Goal: Use online tool/utility: Utilize a website feature to perform a specific function

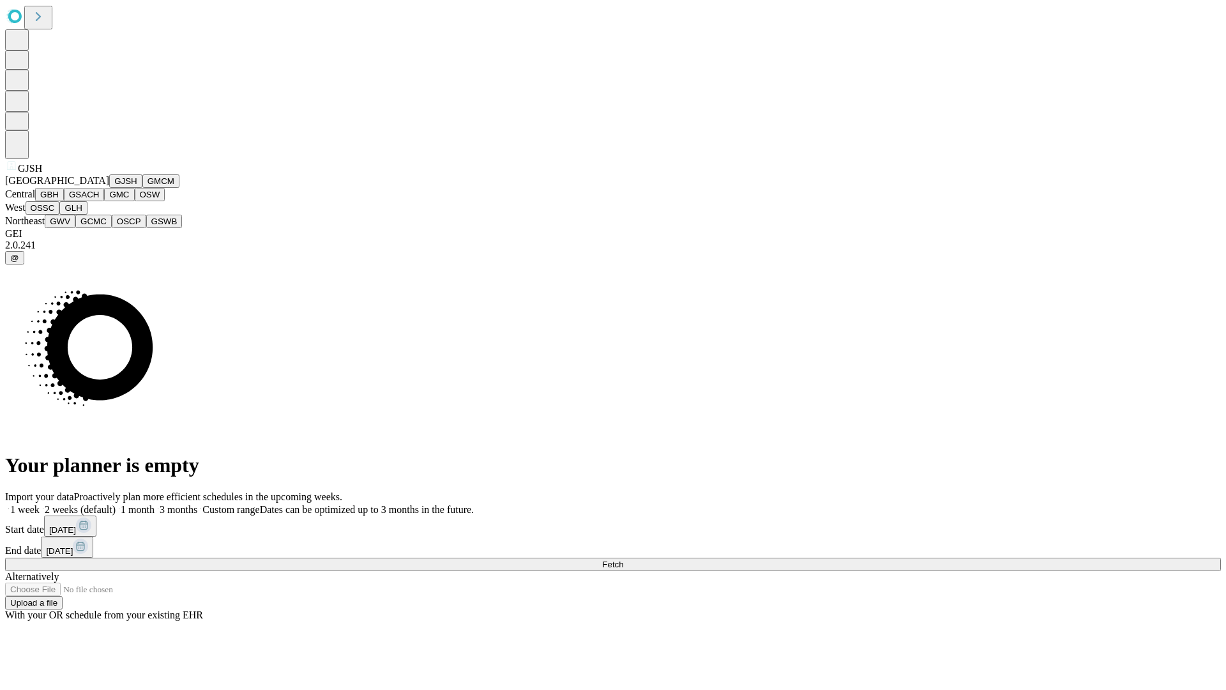
click at [109, 188] on button "GJSH" at bounding box center [125, 180] width 33 height 13
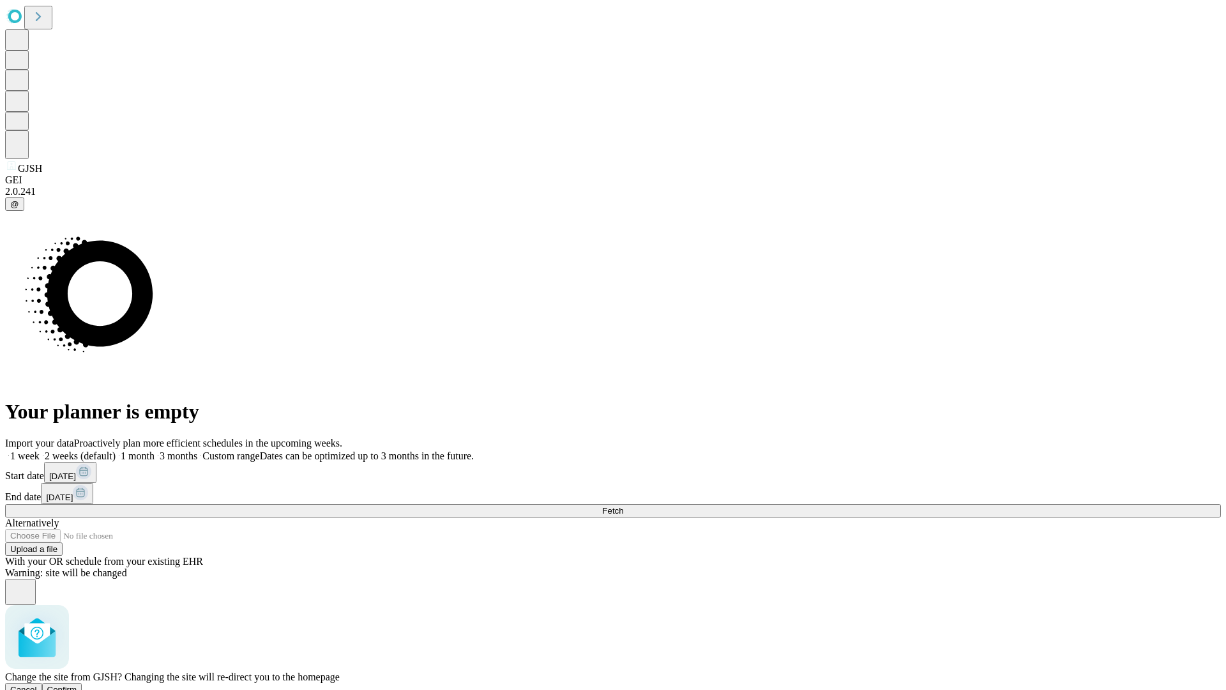
click at [77, 685] on span "Confirm" at bounding box center [62, 690] width 30 height 10
click at [155, 450] on label "1 month" at bounding box center [135, 455] width 39 height 11
click at [623, 506] on span "Fetch" at bounding box center [612, 511] width 21 height 10
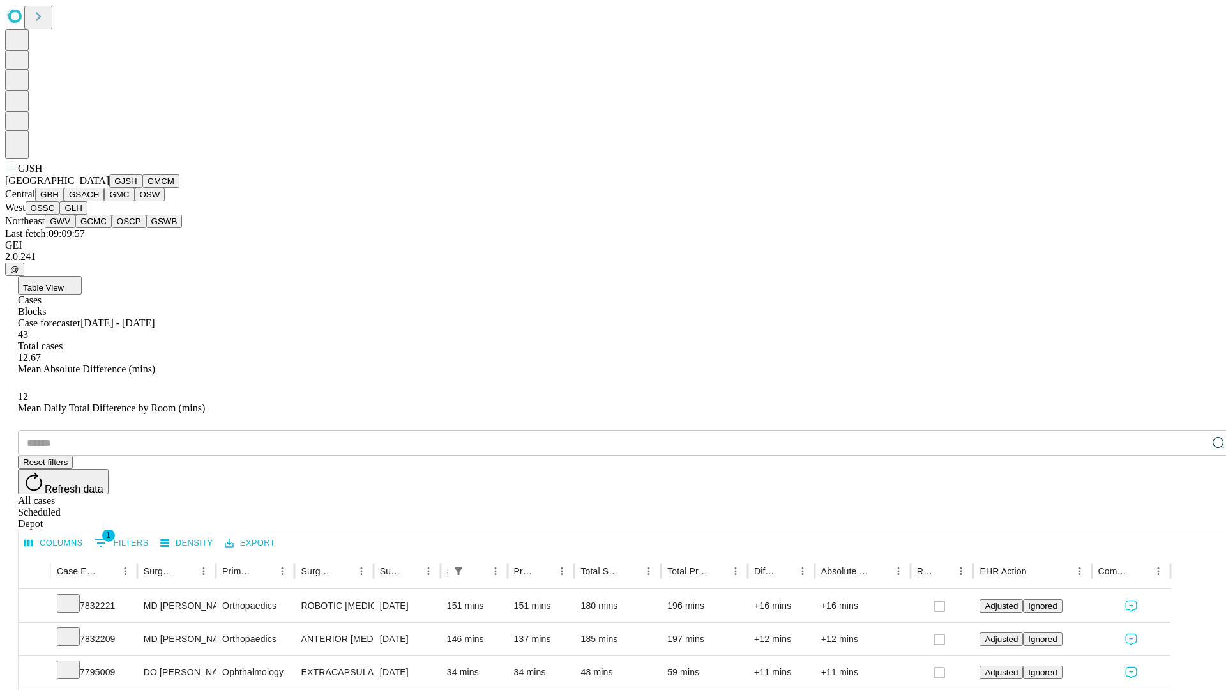
click at [142, 188] on button "GMCM" at bounding box center [160, 180] width 37 height 13
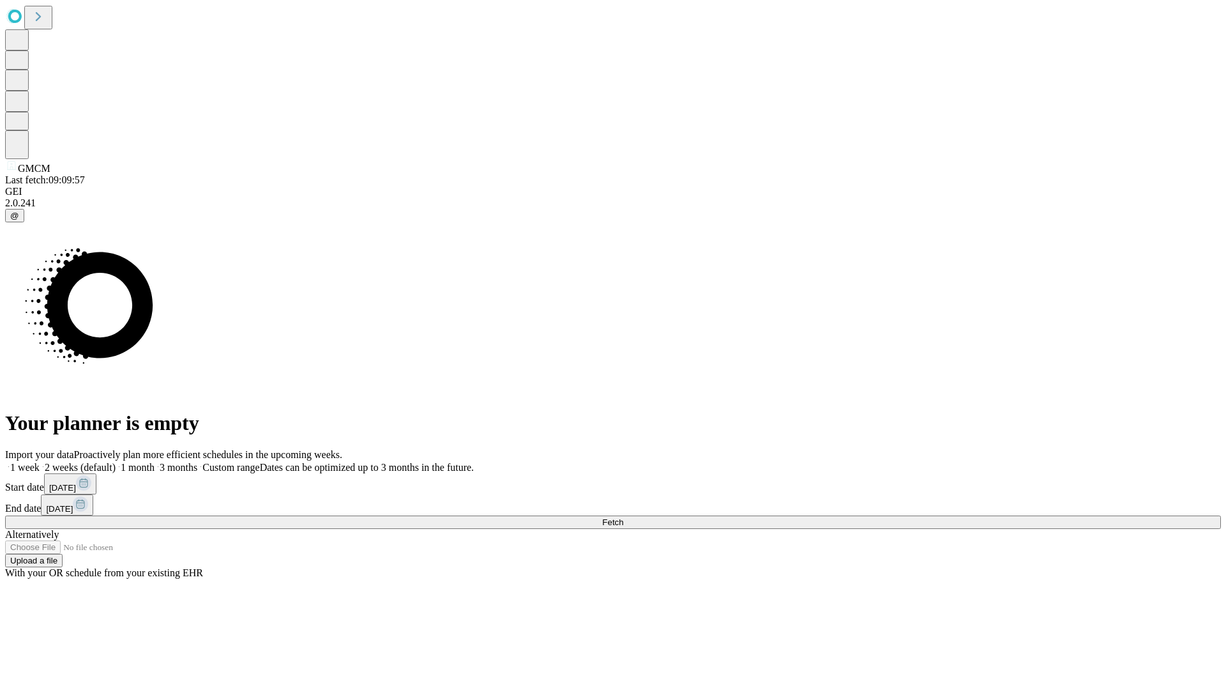
click at [155, 462] on label "1 month" at bounding box center [135, 467] width 39 height 11
click at [623, 517] on span "Fetch" at bounding box center [612, 522] width 21 height 10
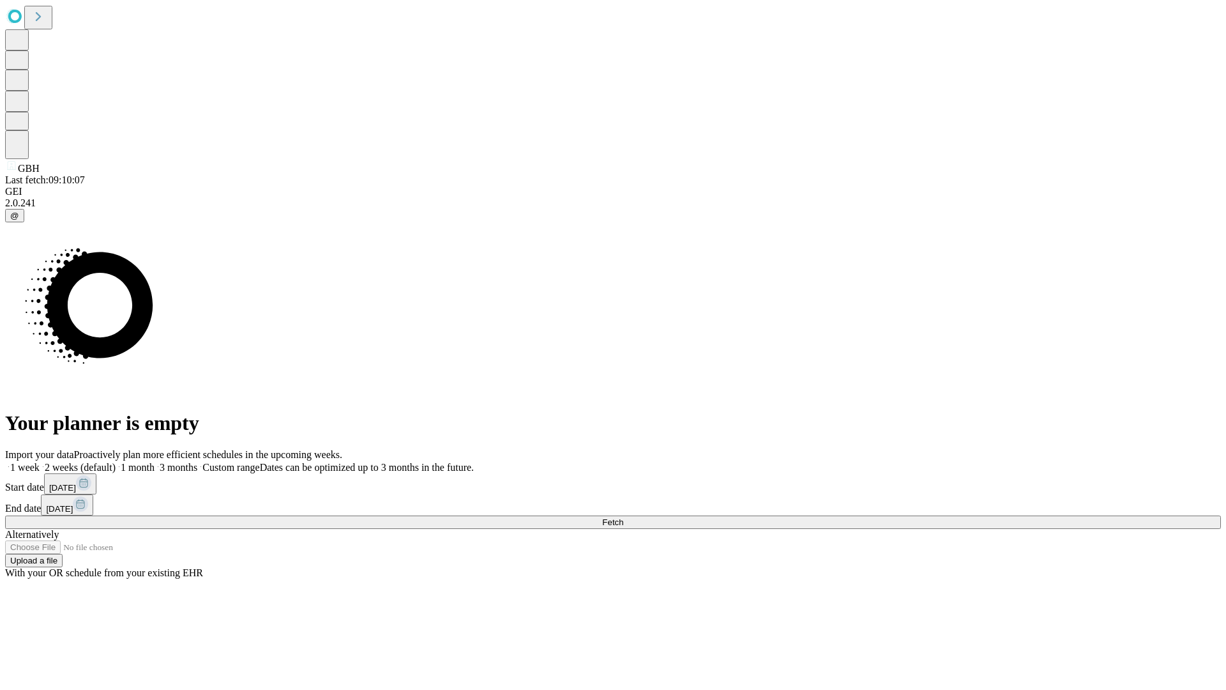
click at [155, 462] on label "1 month" at bounding box center [135, 467] width 39 height 11
click at [623, 517] on span "Fetch" at bounding box center [612, 522] width 21 height 10
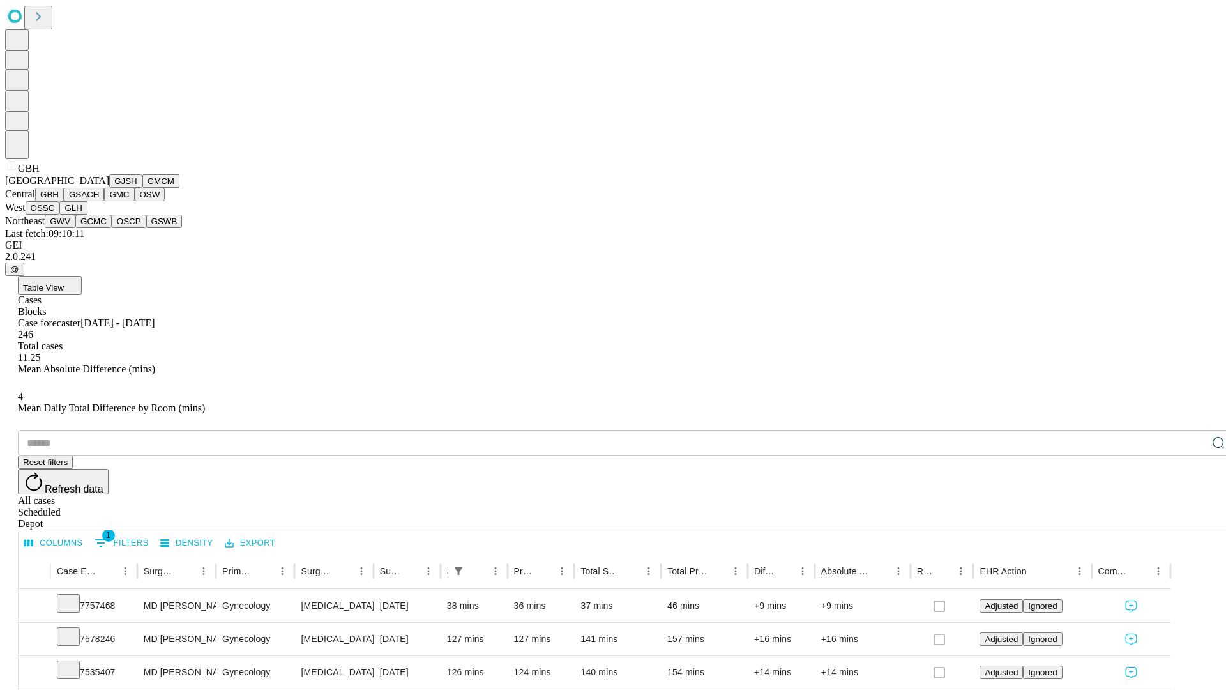
click at [99, 201] on button "GSACH" at bounding box center [84, 194] width 40 height 13
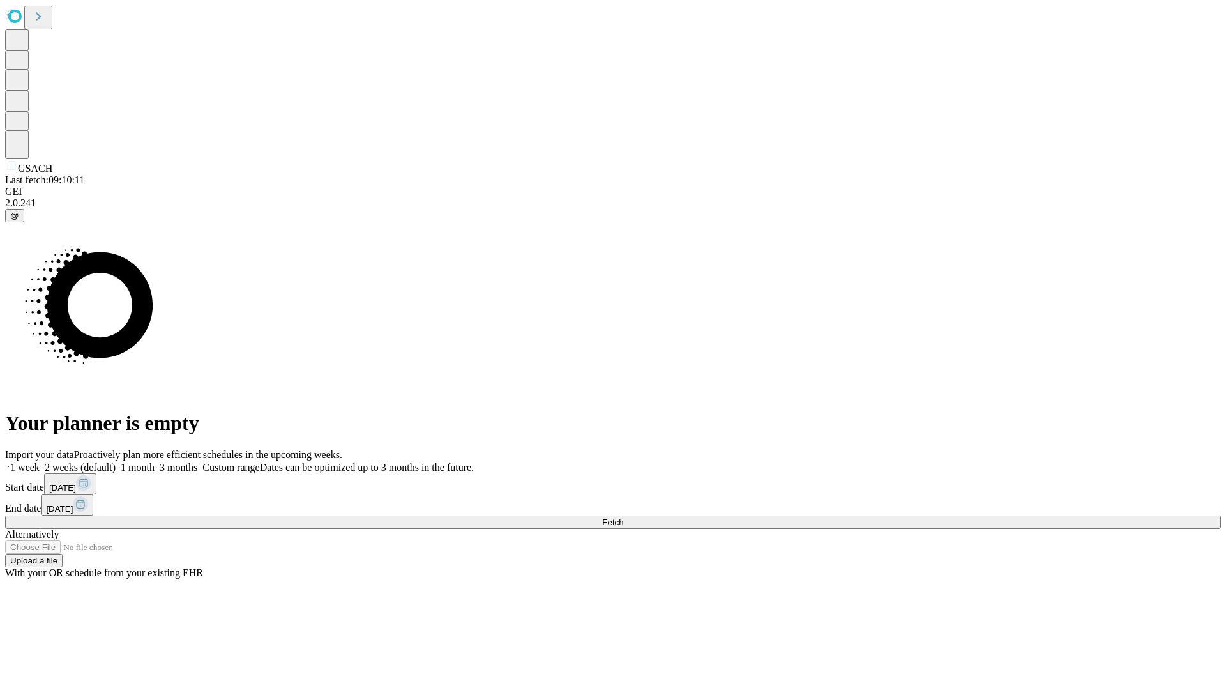
click at [155, 462] on label "1 month" at bounding box center [135, 467] width 39 height 11
click at [623, 517] on span "Fetch" at bounding box center [612, 522] width 21 height 10
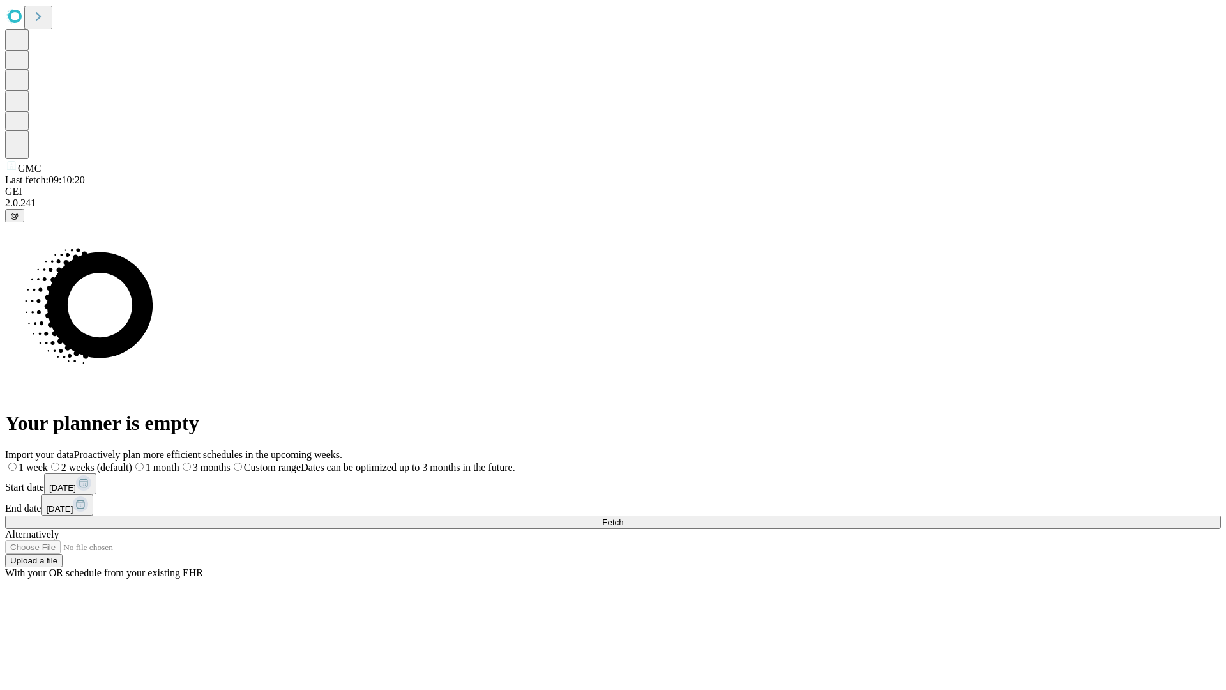
click at [179, 462] on label "1 month" at bounding box center [155, 467] width 47 height 11
click at [623, 517] on span "Fetch" at bounding box center [612, 522] width 21 height 10
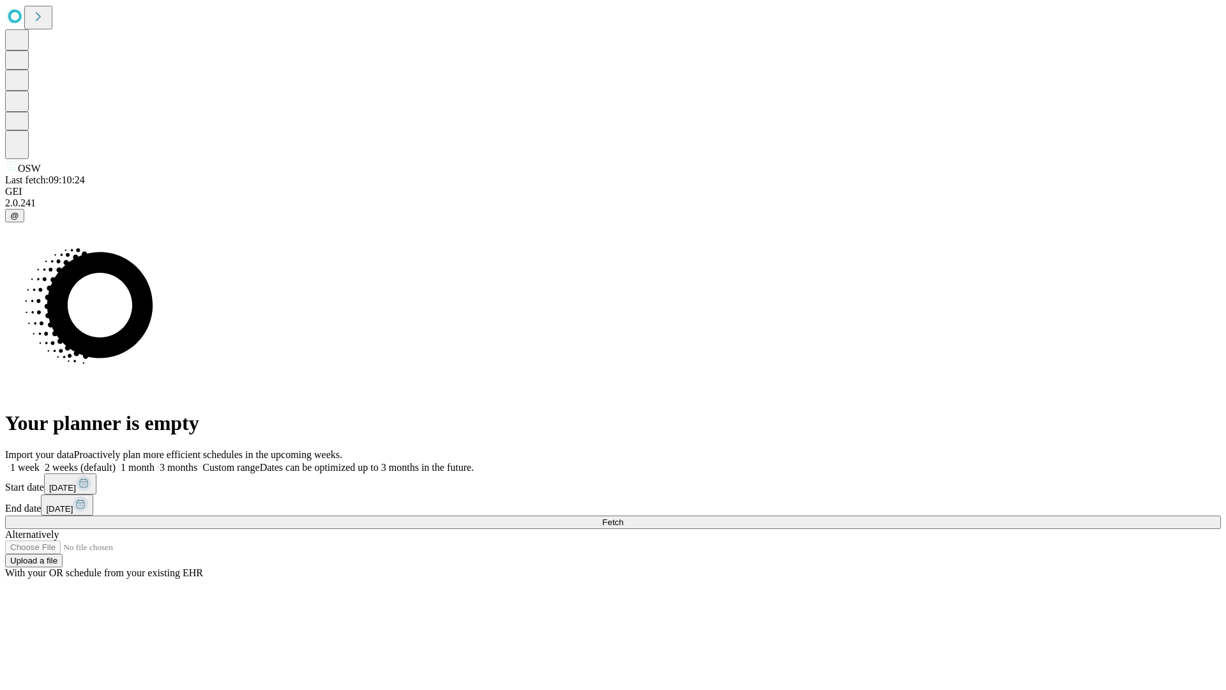
click at [623, 517] on span "Fetch" at bounding box center [612, 522] width 21 height 10
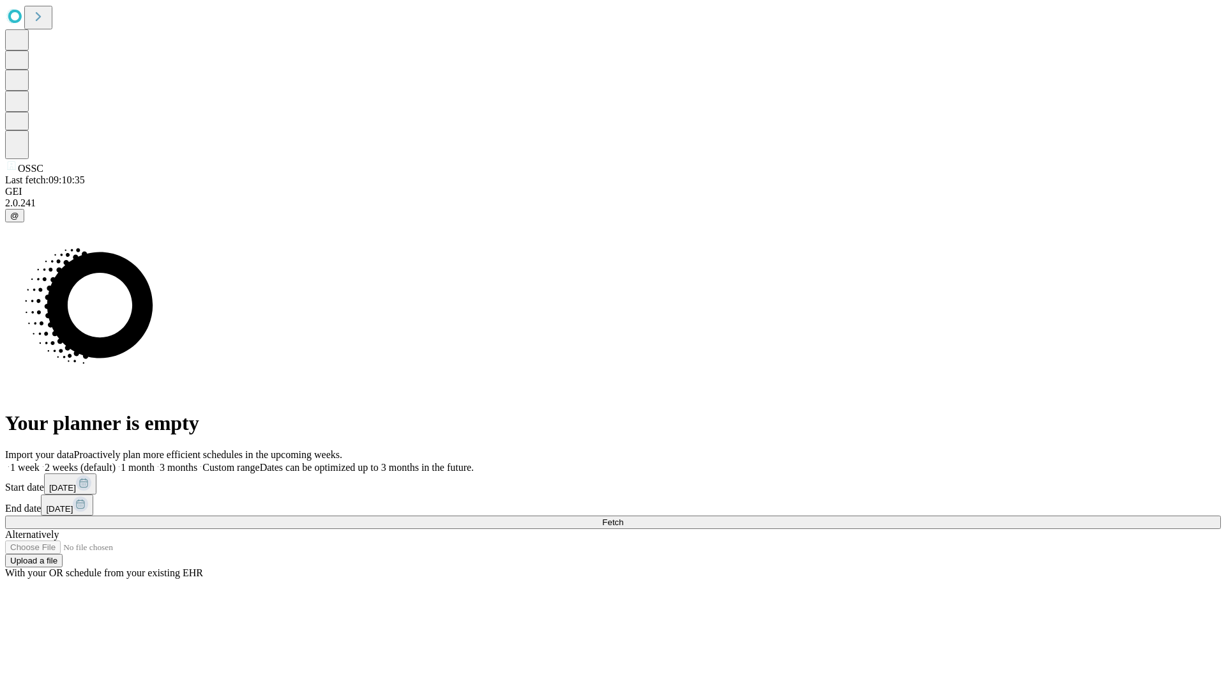
click at [155, 462] on label "1 month" at bounding box center [135, 467] width 39 height 11
click at [623, 517] on span "Fetch" at bounding box center [612, 522] width 21 height 10
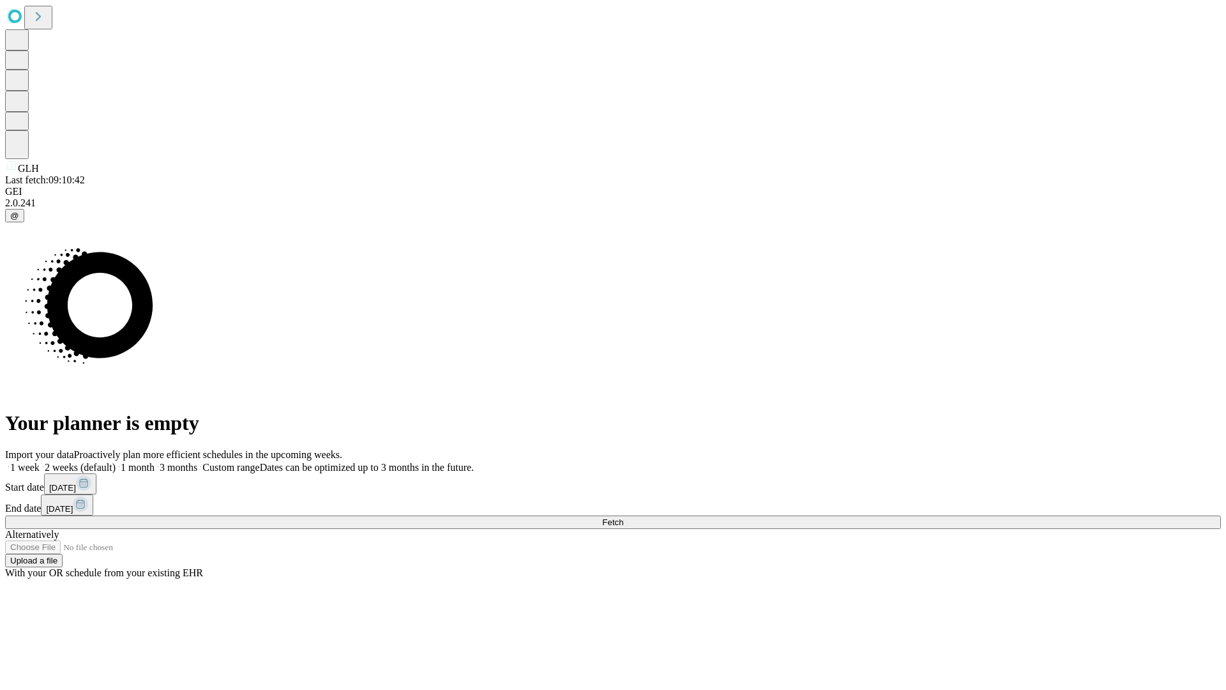
click at [623, 517] on span "Fetch" at bounding box center [612, 522] width 21 height 10
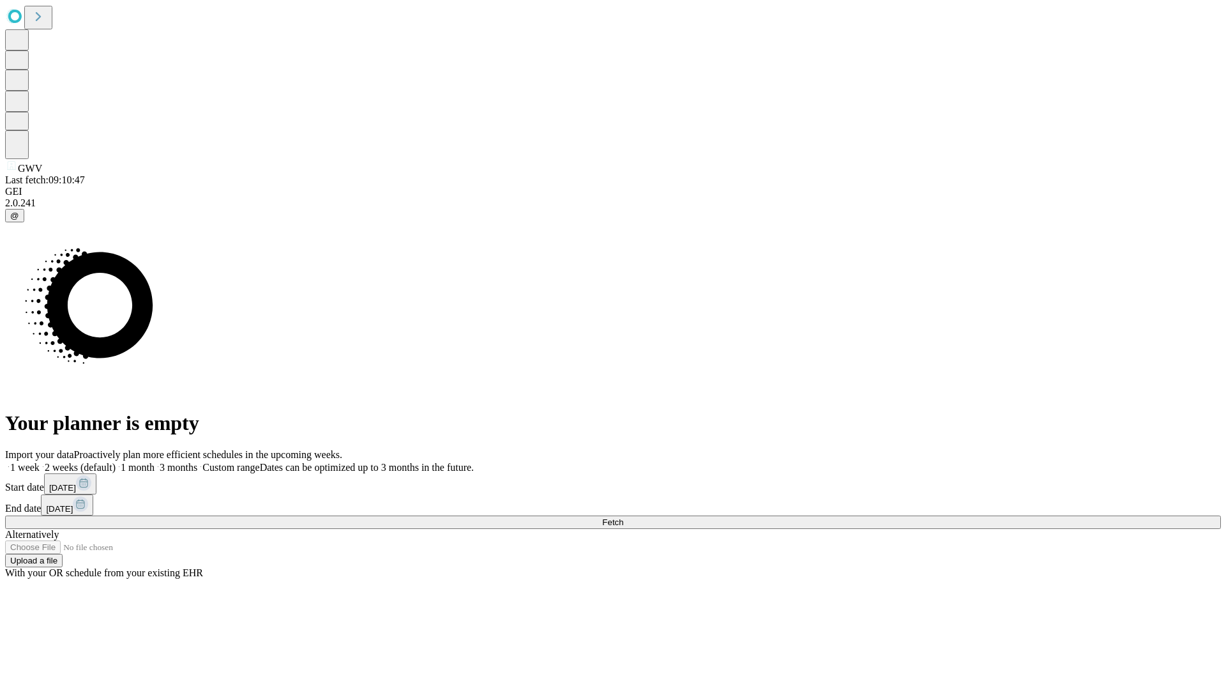
click at [155, 462] on label "1 month" at bounding box center [135, 467] width 39 height 11
click at [623, 517] on span "Fetch" at bounding box center [612, 522] width 21 height 10
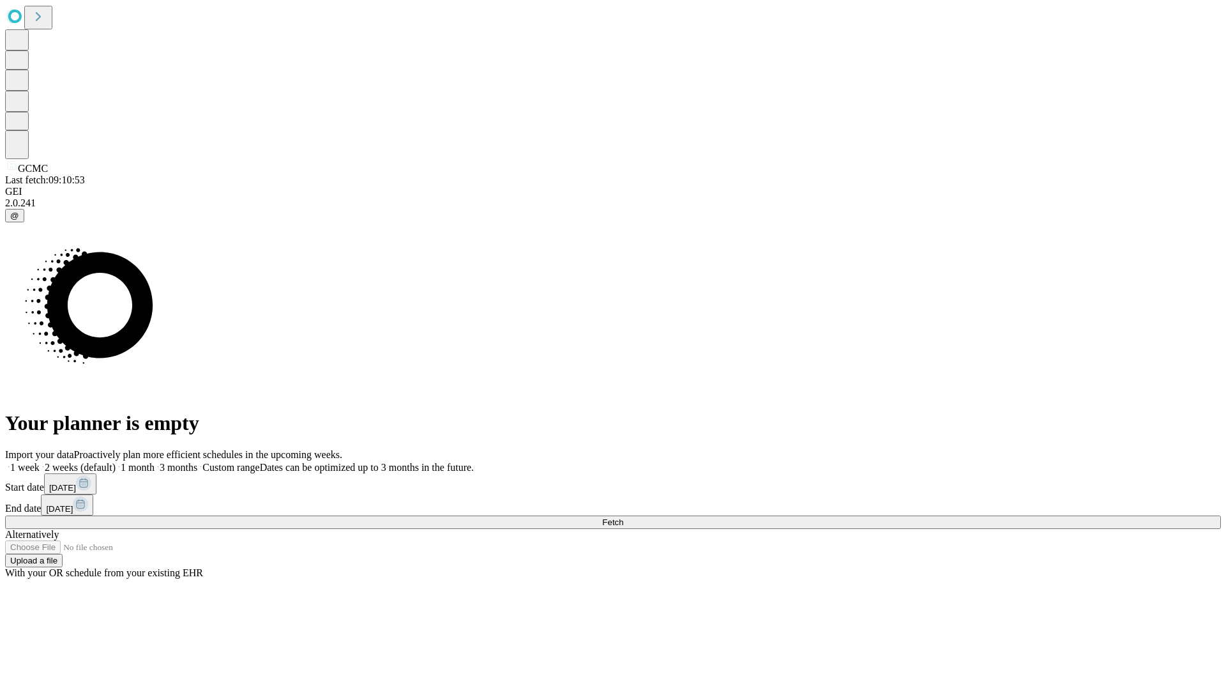
click at [155, 462] on label "1 month" at bounding box center [135, 467] width 39 height 11
click at [623, 517] on span "Fetch" at bounding box center [612, 522] width 21 height 10
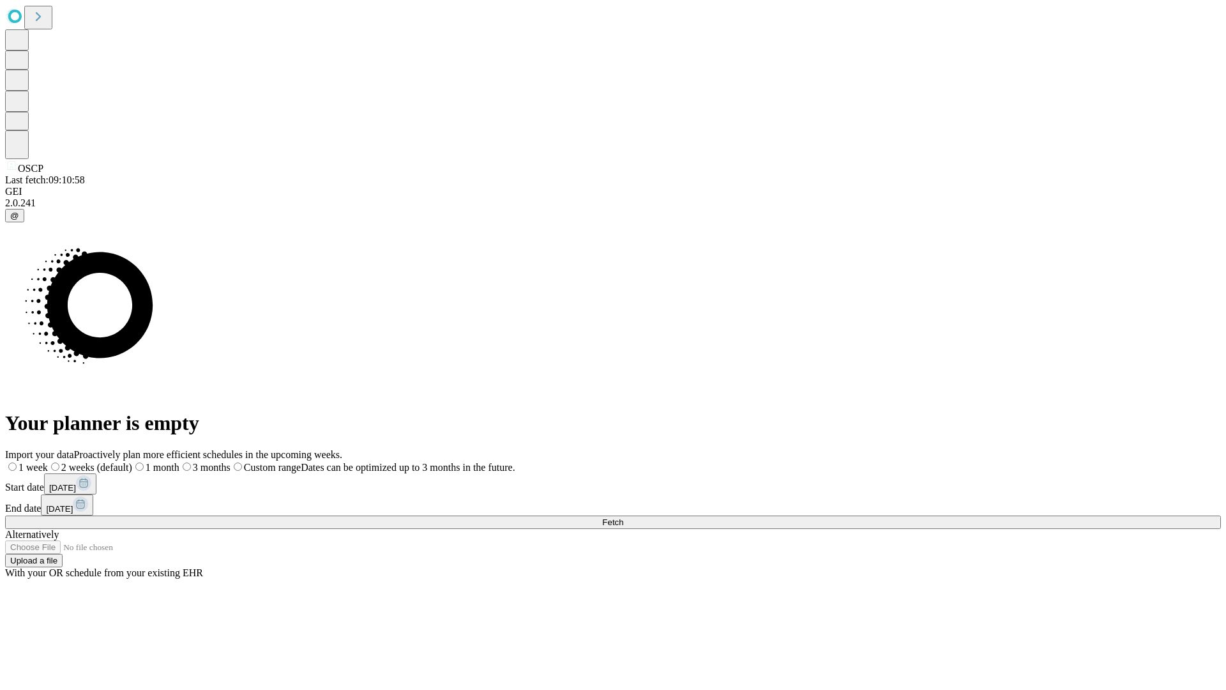
click at [179, 462] on label "1 month" at bounding box center [155, 467] width 47 height 11
click at [623, 517] on span "Fetch" at bounding box center [612, 522] width 21 height 10
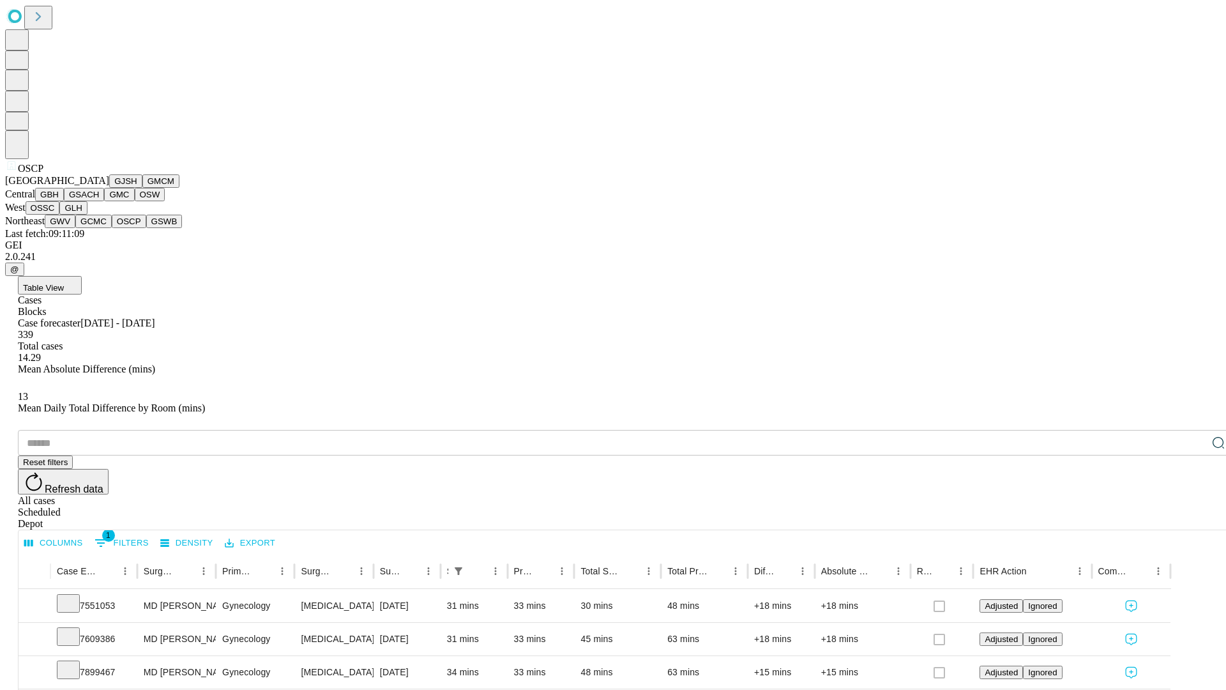
click at [146, 228] on button "GSWB" at bounding box center [164, 221] width 36 height 13
